Goal: Transaction & Acquisition: Purchase product/service

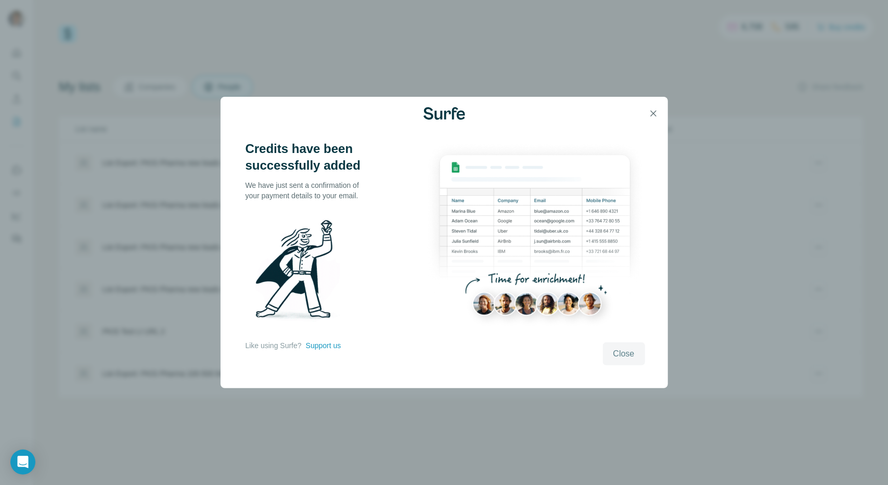
click at [625, 352] on span "Close" at bounding box center [624, 354] width 21 height 12
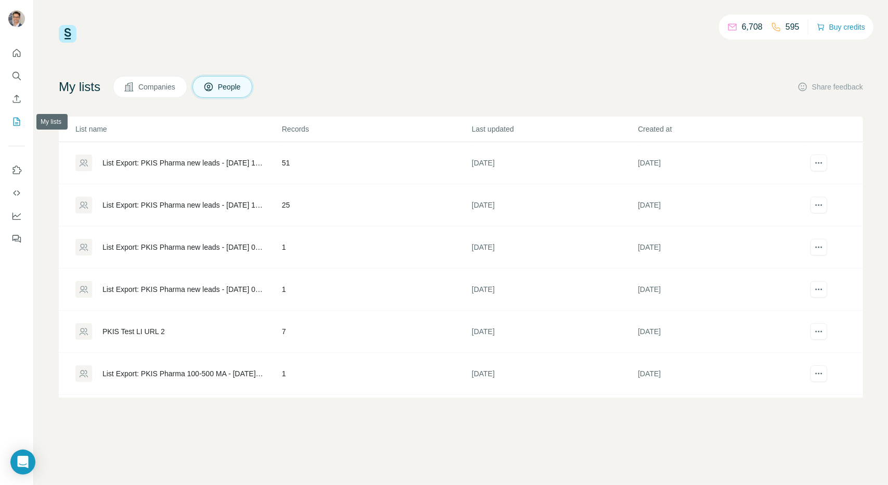
click at [17, 122] on icon "My lists" at bounding box center [17, 121] width 5 height 7
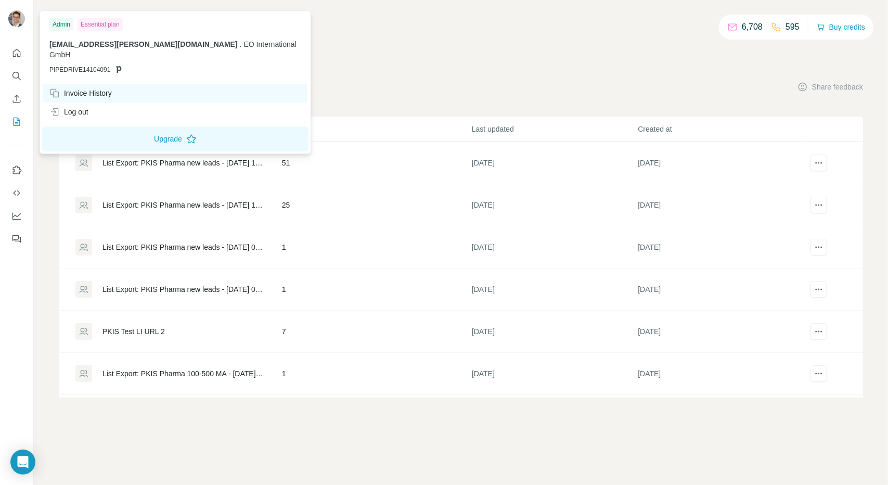
click at [92, 88] on div "Invoice History" at bounding box center [80, 93] width 62 height 10
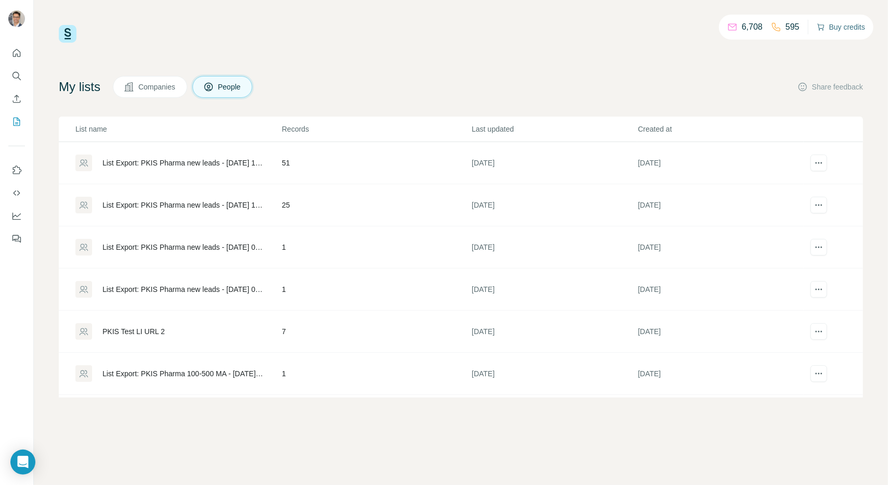
click at [835, 25] on button "Buy credits" at bounding box center [841, 27] width 48 height 15
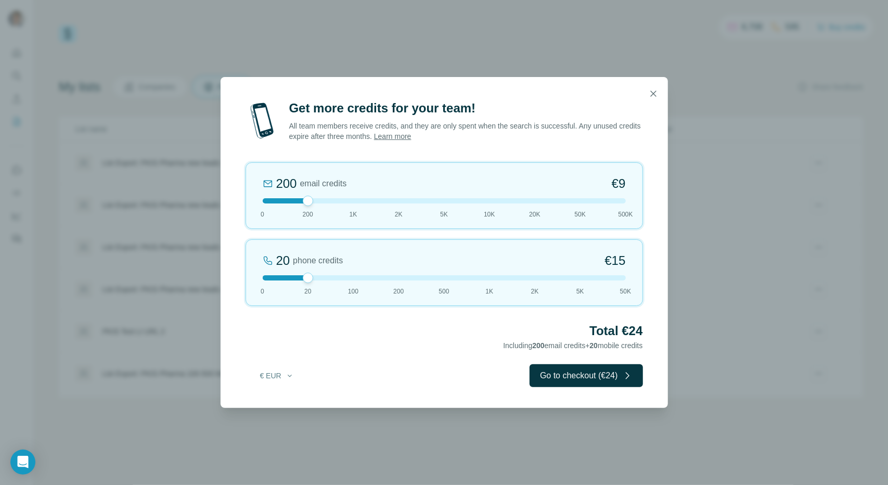
click at [401, 200] on div at bounding box center [444, 200] width 363 height 5
drag, startPoint x: 308, startPoint y: 280, endPoint x: 247, endPoint y: 279, distance: 60.9
click at [247, 279] on div "0 phone credits €0 [PHONE_NUMBER] 1K 2K 5K 50K" at bounding box center [445, 272] width 398 height 67
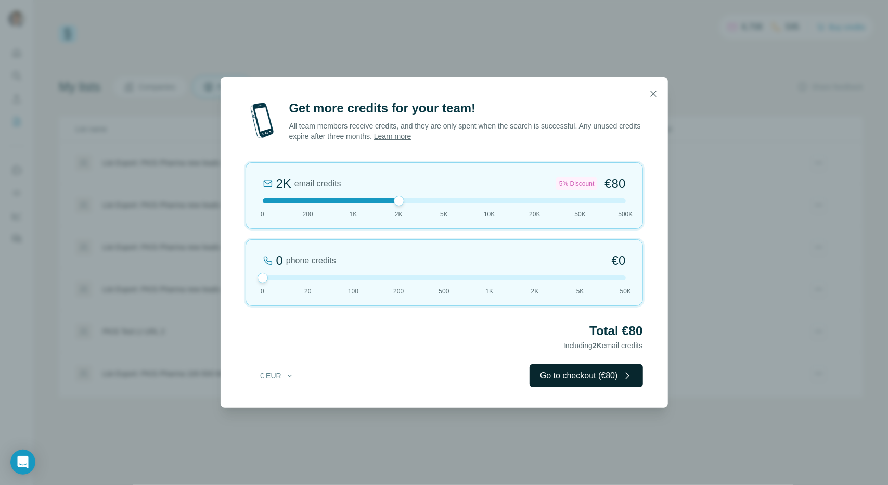
click at [556, 379] on button "Go to checkout (€80)" at bounding box center [586, 375] width 113 height 23
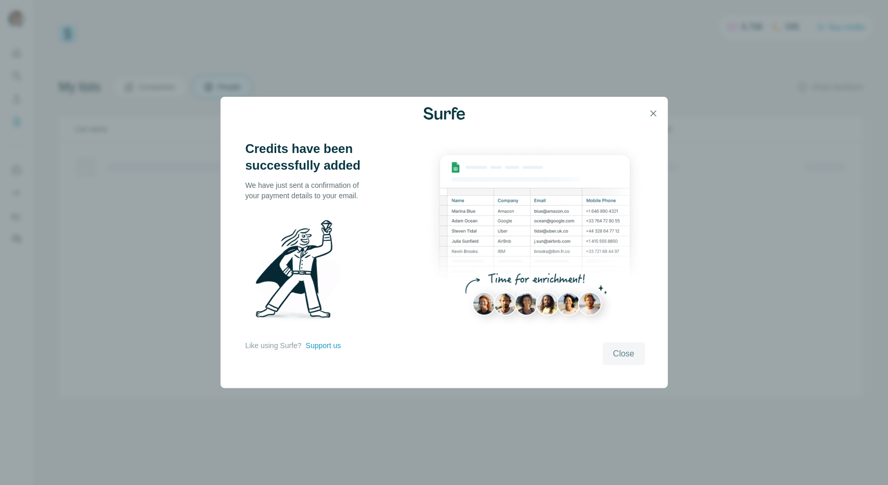
click at [624, 355] on span "Close" at bounding box center [624, 354] width 21 height 12
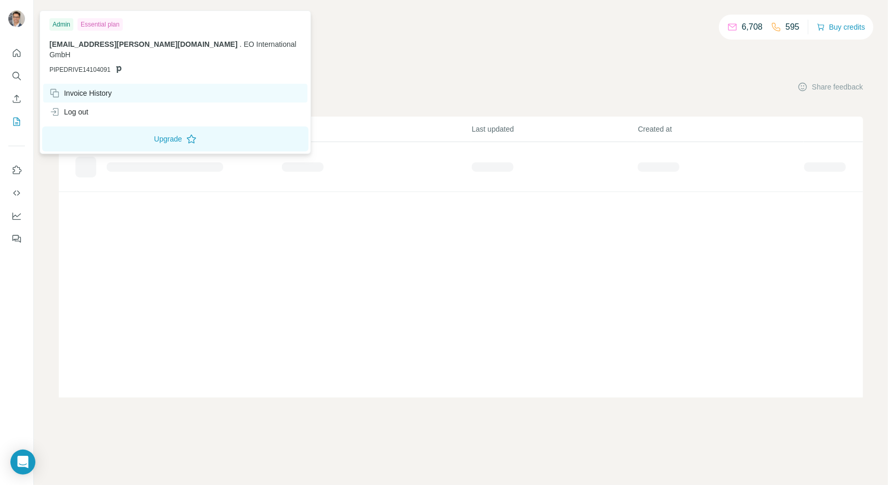
click at [73, 88] on div "Invoice History" at bounding box center [80, 93] width 62 height 10
